Goal: Task Accomplishment & Management: Manage account settings

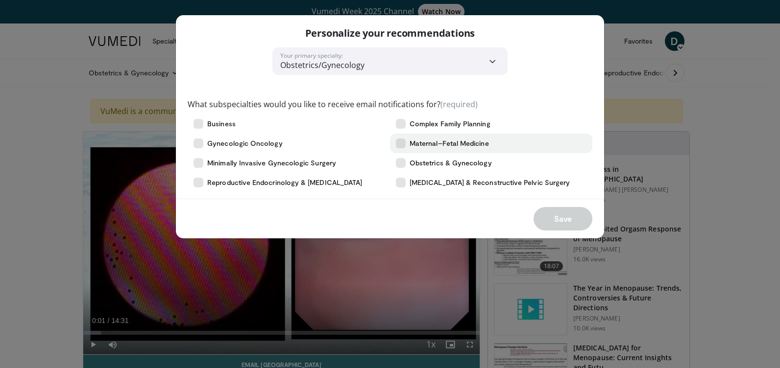
click at [402, 143] on icon at bounding box center [401, 144] width 10 height 10
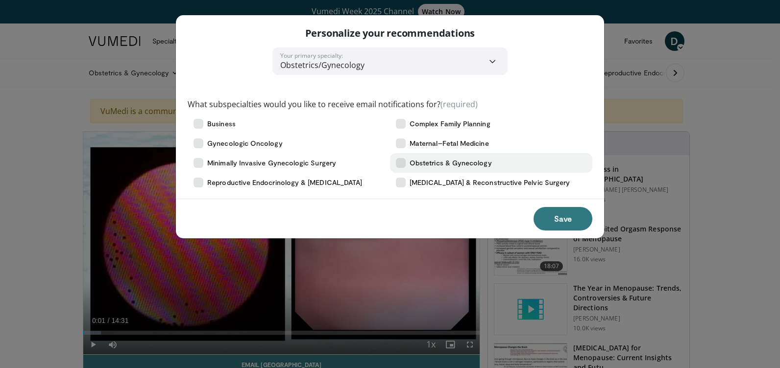
click at [400, 161] on icon at bounding box center [401, 163] width 10 height 10
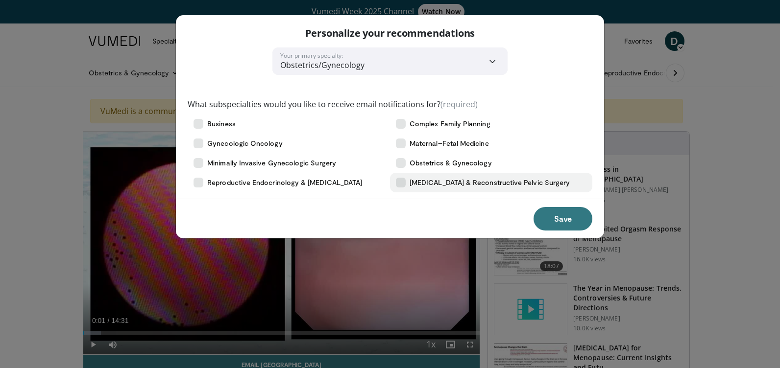
click at [402, 182] on icon at bounding box center [401, 183] width 10 height 10
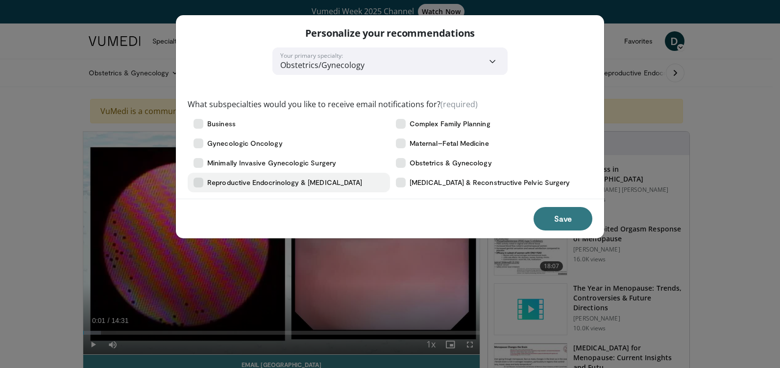
click at [201, 178] on icon at bounding box center [198, 183] width 10 height 10
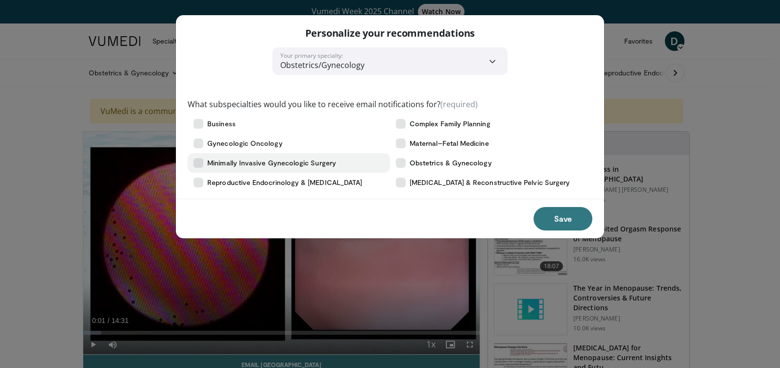
click at [198, 160] on icon at bounding box center [198, 163] width 10 height 10
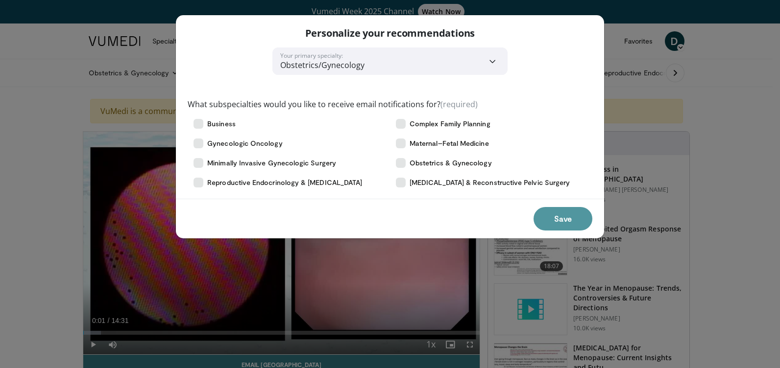
click at [559, 219] on button "Save" at bounding box center [562, 219] width 59 height 24
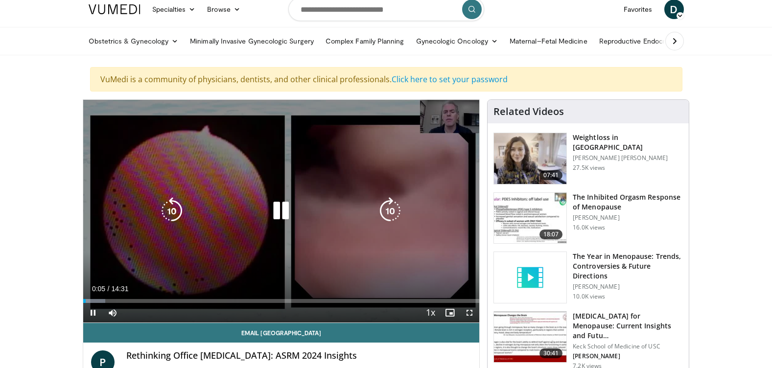
scroll to position [49, 0]
